Goal: Communication & Community: Answer question/provide support

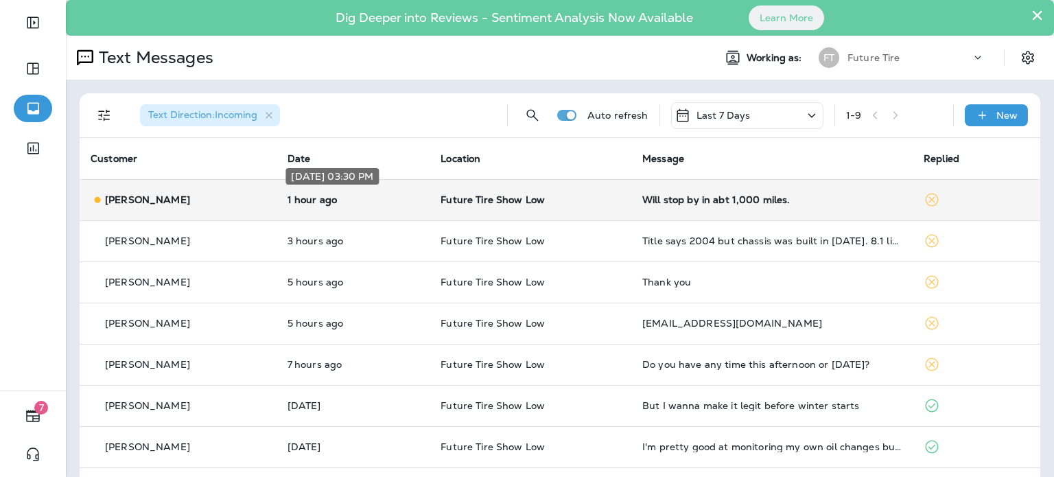
click at [313, 203] on p "1 hour ago" at bounding box center [353, 199] width 132 height 11
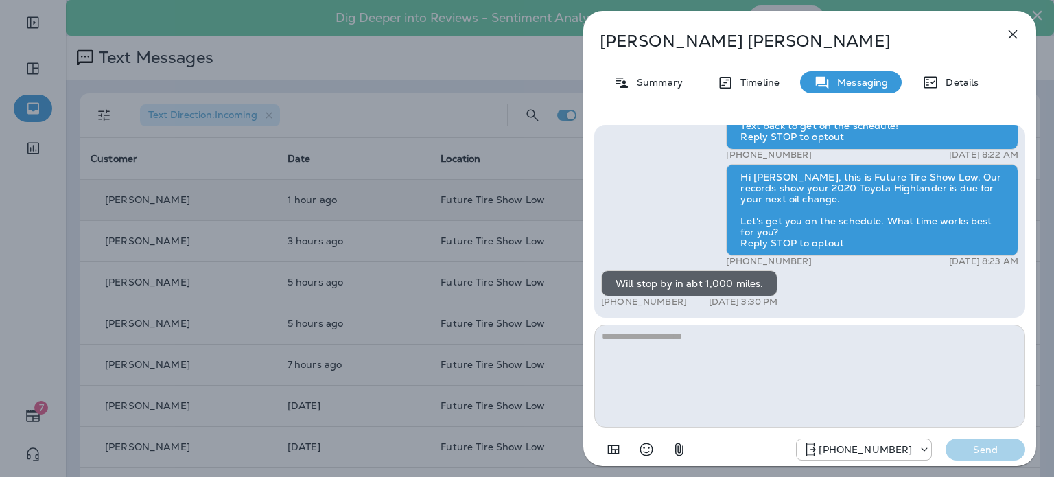
click at [698, 344] on textarea at bounding box center [809, 376] width 431 height 103
type textarea "*****"
click at [980, 448] on p "Send" at bounding box center [985, 449] width 58 height 12
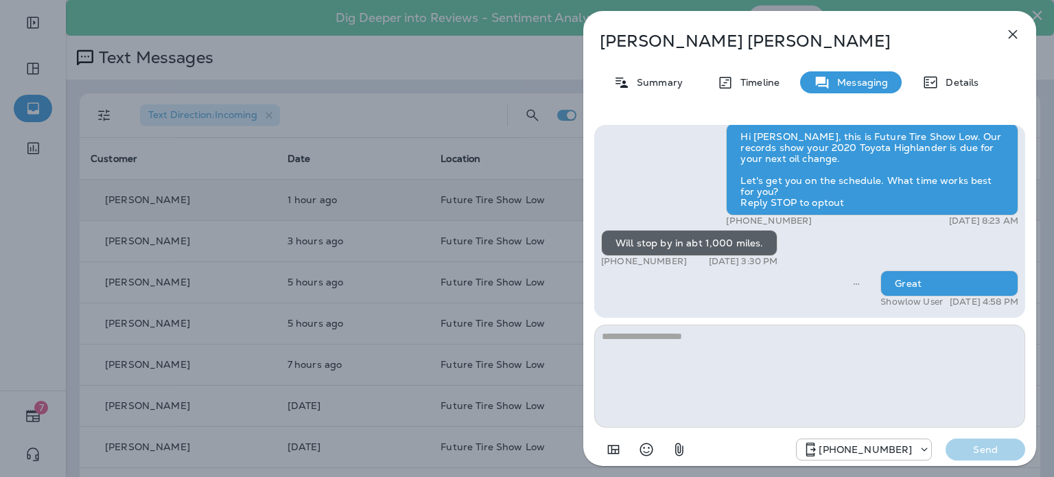
click at [1014, 27] on icon "button" at bounding box center [1012, 34] width 16 height 16
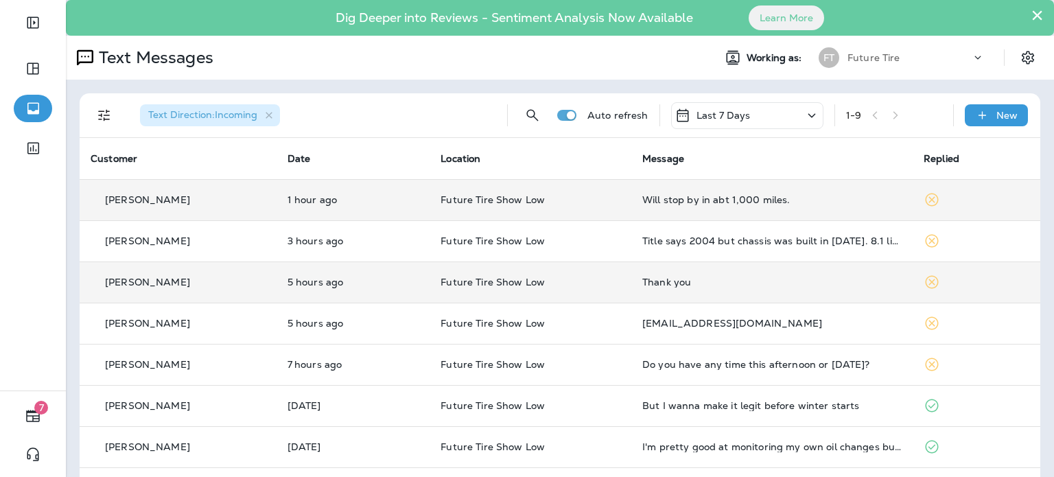
click at [156, 283] on p "[PERSON_NAME]" at bounding box center [147, 281] width 85 height 11
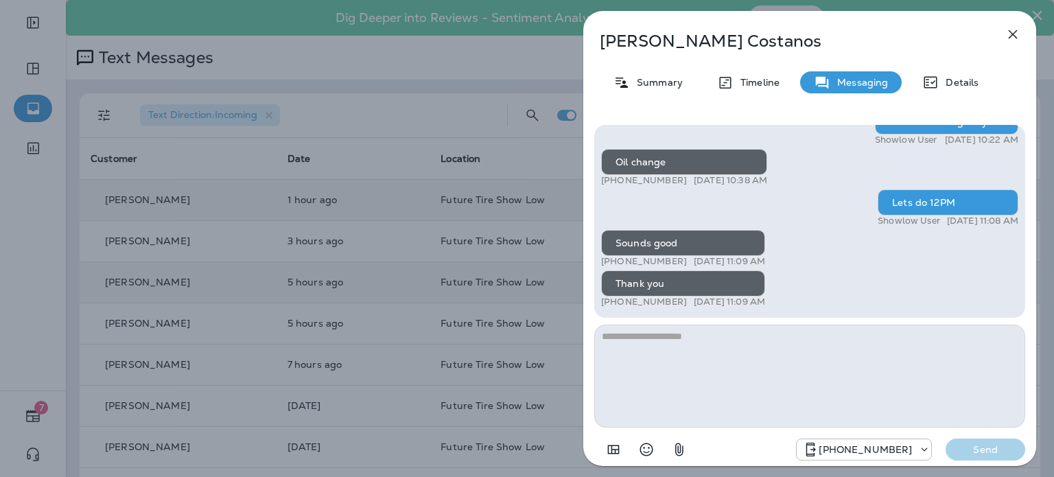
click at [1010, 32] on icon "button" at bounding box center [1012, 34] width 16 height 16
